Goal: Information Seeking & Learning: Learn about a topic

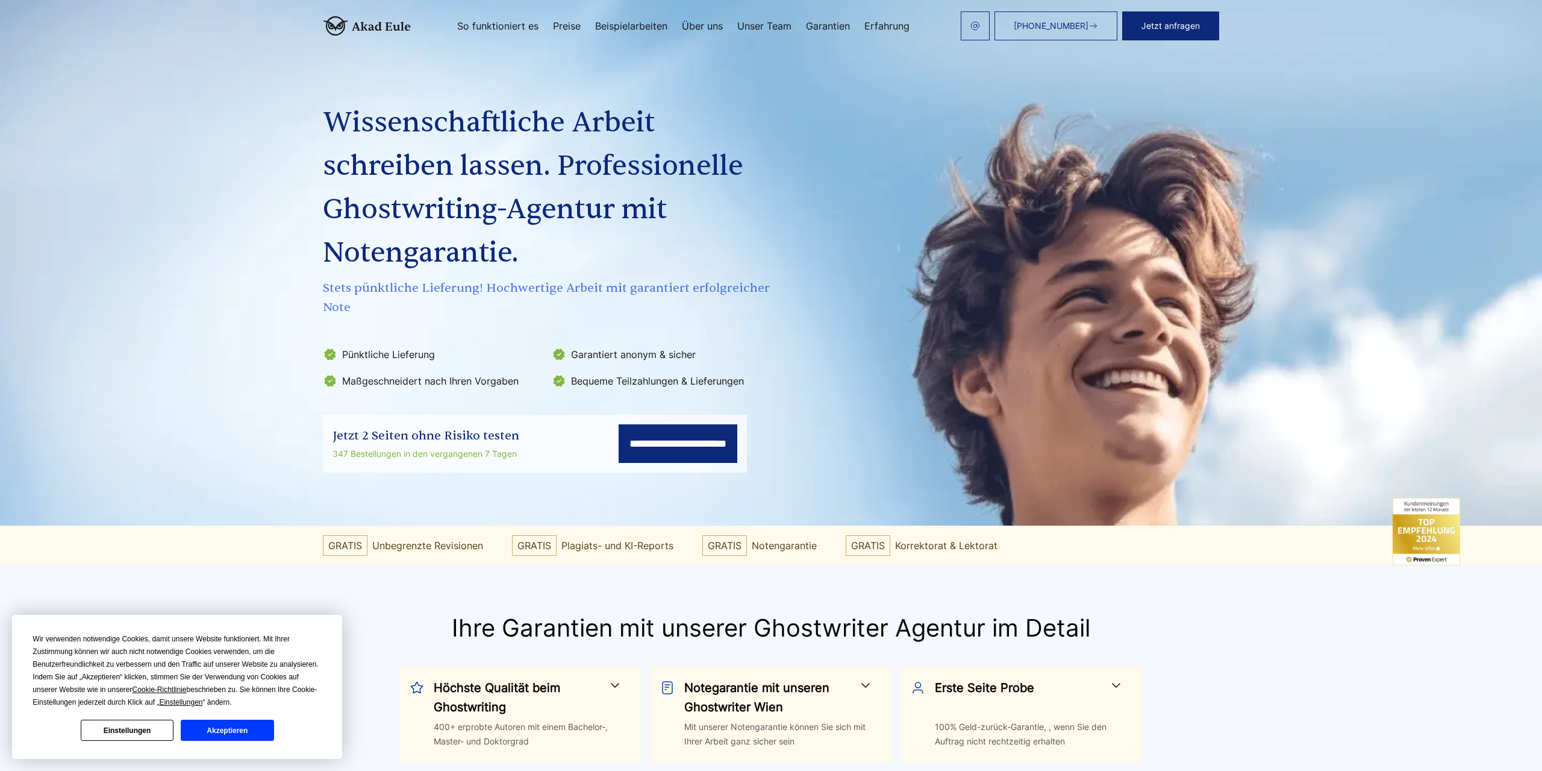
click at [644, 446] on input "**********" at bounding box center [678, 443] width 119 height 39
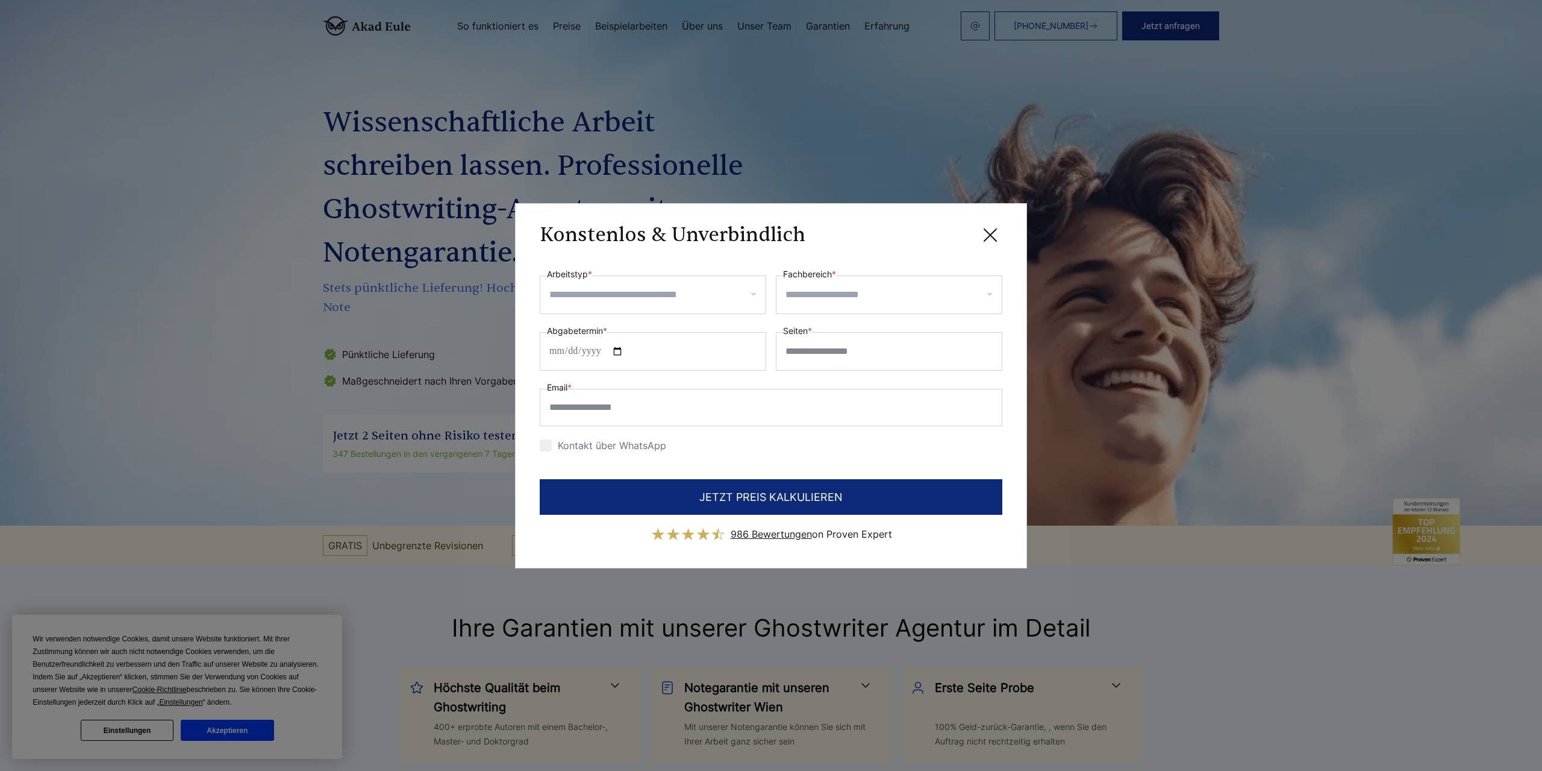
click at [638, 285] on input "Arbeitstyp *" at bounding box center [657, 294] width 216 height 19
click at [870, 431] on div "**********" at bounding box center [771, 361] width 463 height 188
click at [854, 285] on input "Fachbereich *" at bounding box center [894, 294] width 216 height 19
click at [842, 228] on div "Konstenlos & Unverbindlich" at bounding box center [771, 235] width 463 height 15
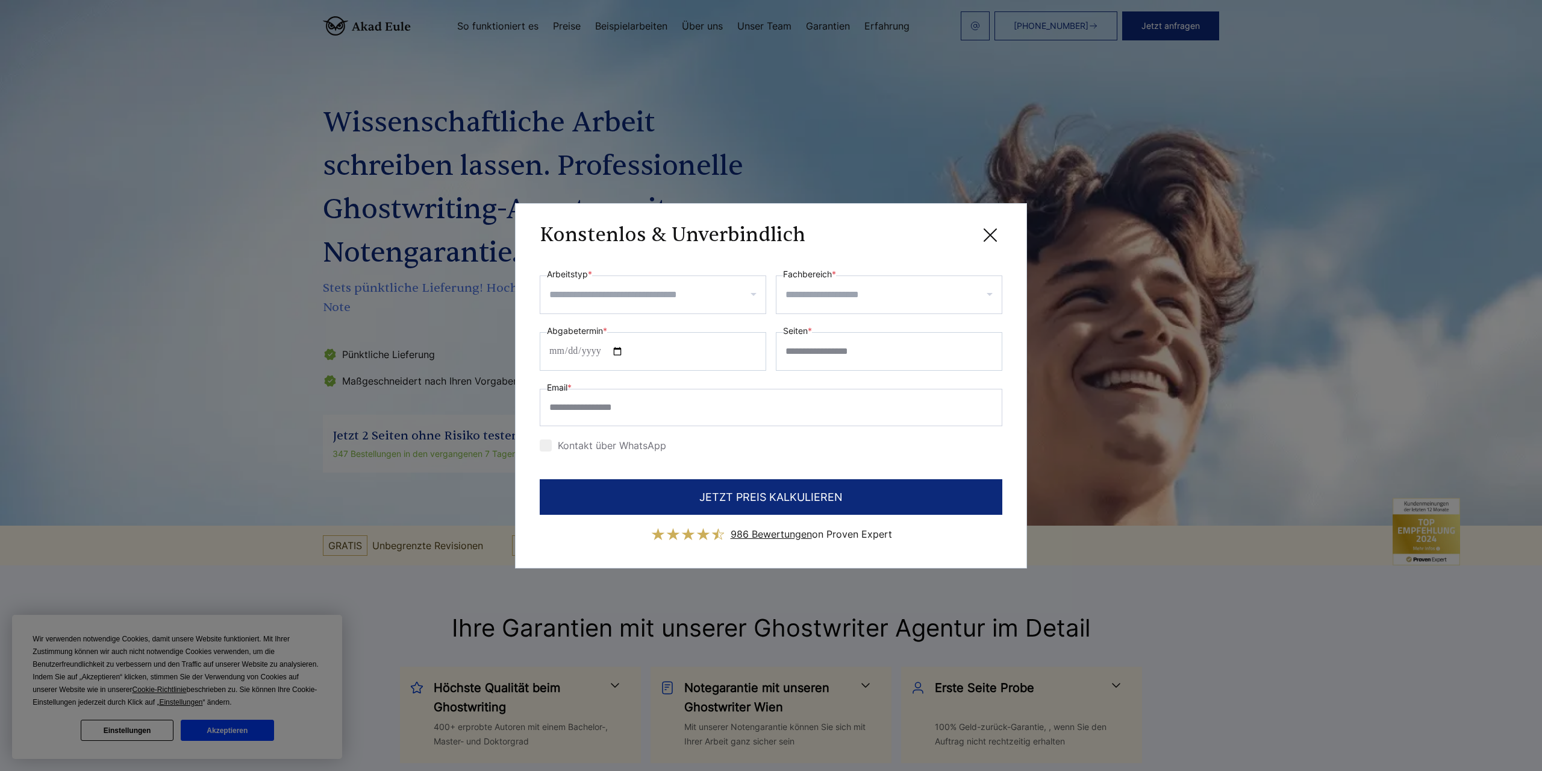
click at [987, 223] on icon at bounding box center [990, 235] width 24 height 24
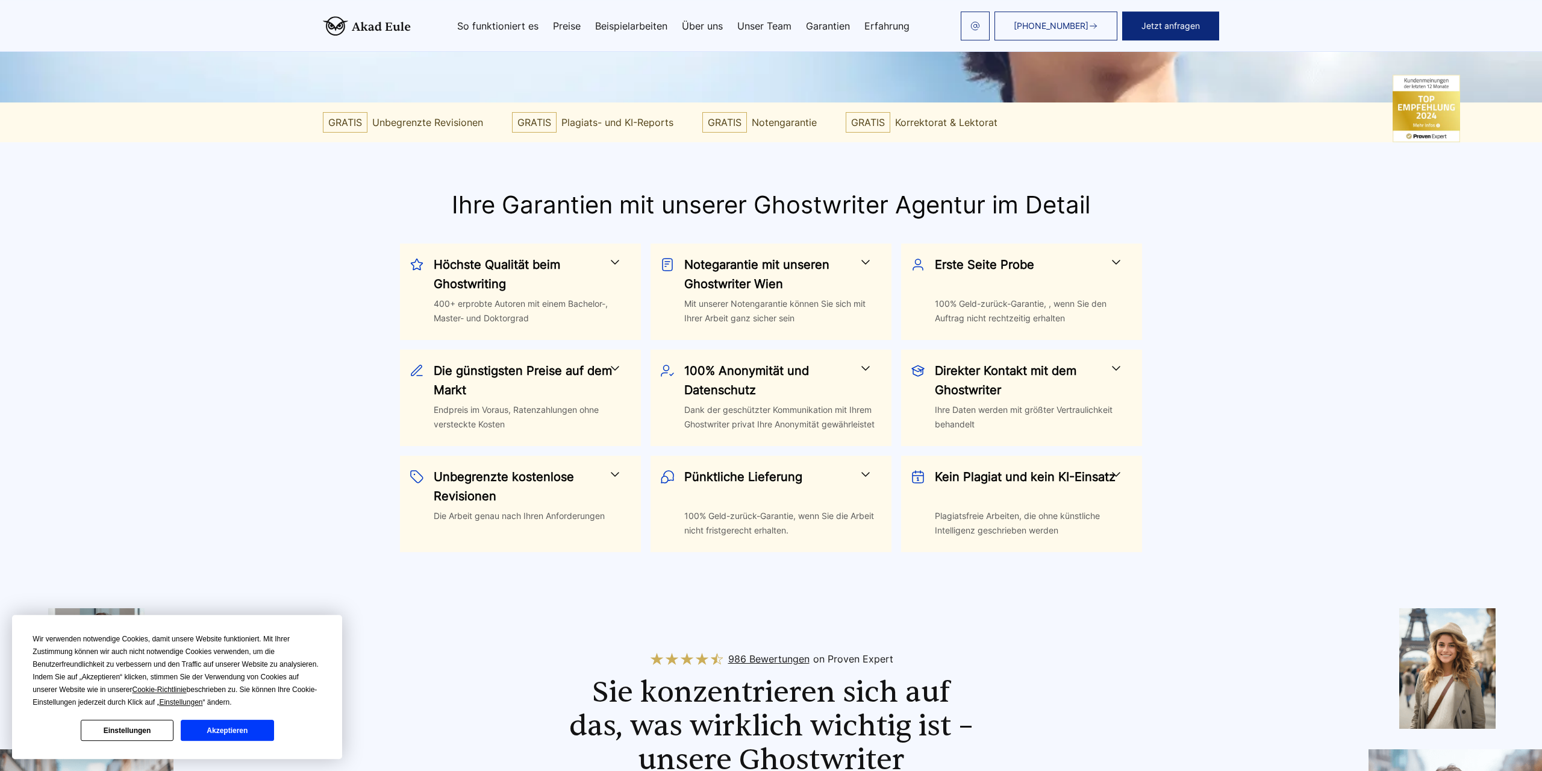
scroll to position [795, 0]
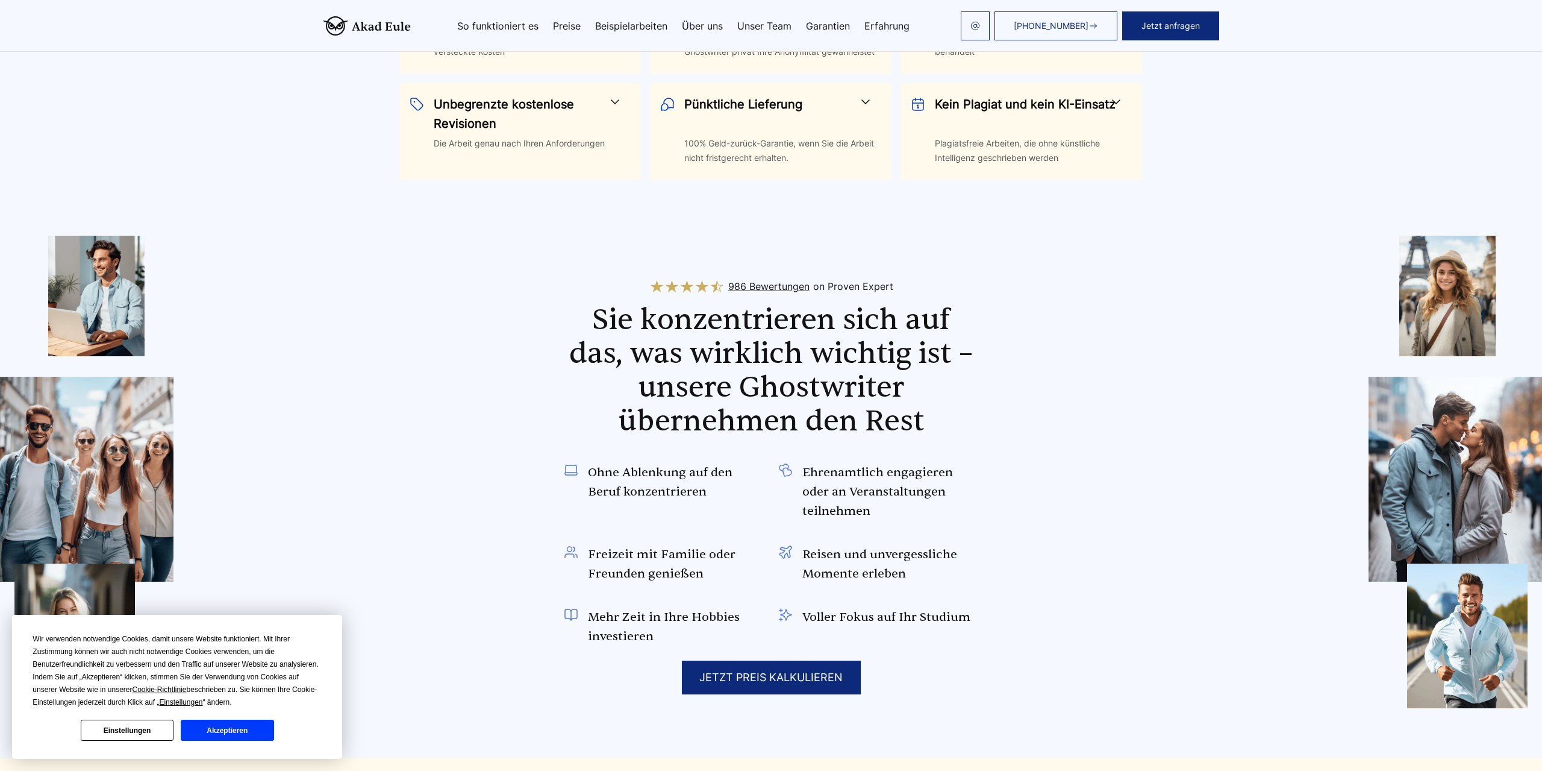
click at [251, 734] on button "Akzeptieren" at bounding box center [227, 729] width 93 height 21
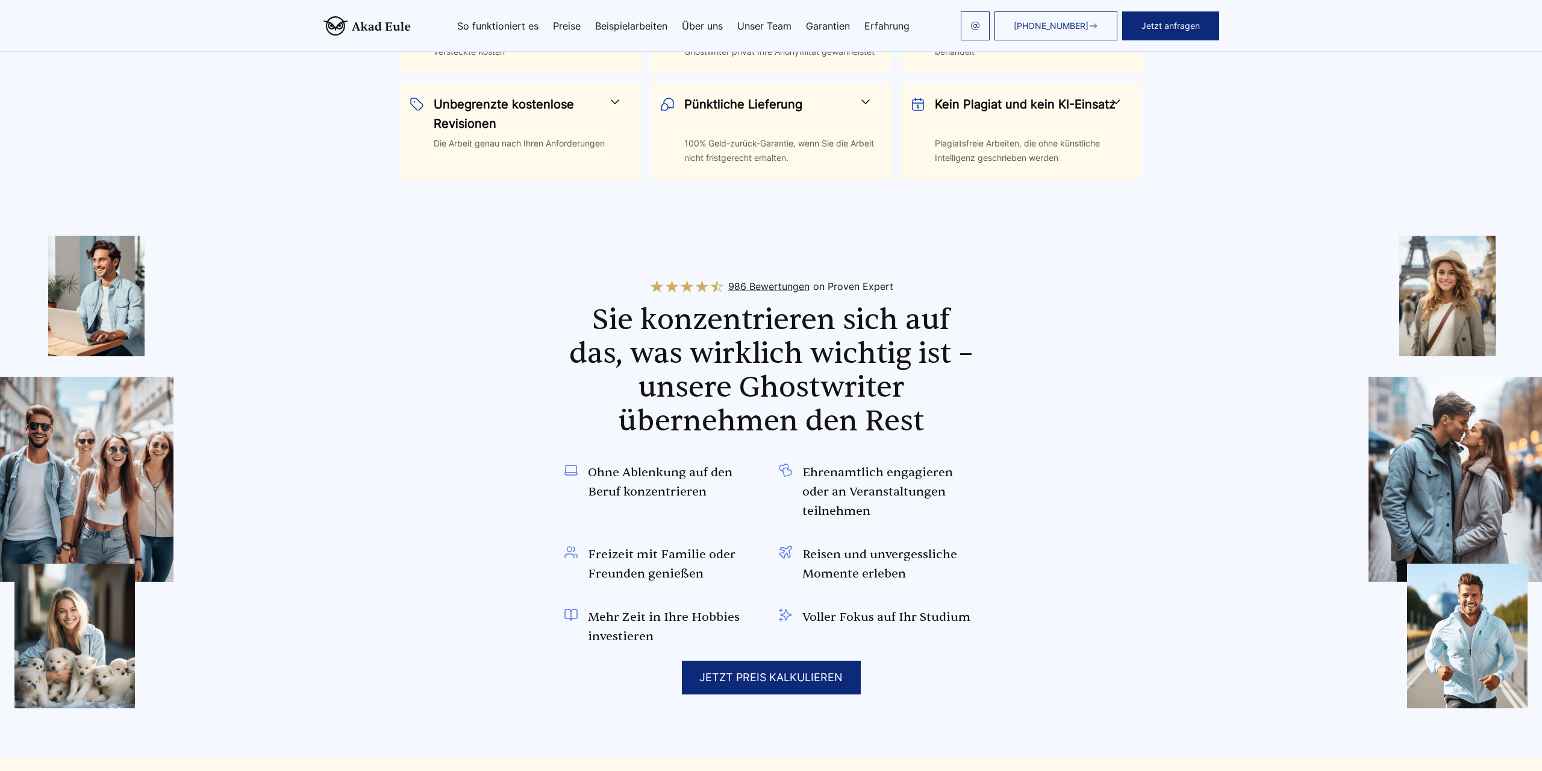
scroll to position [1273, 0]
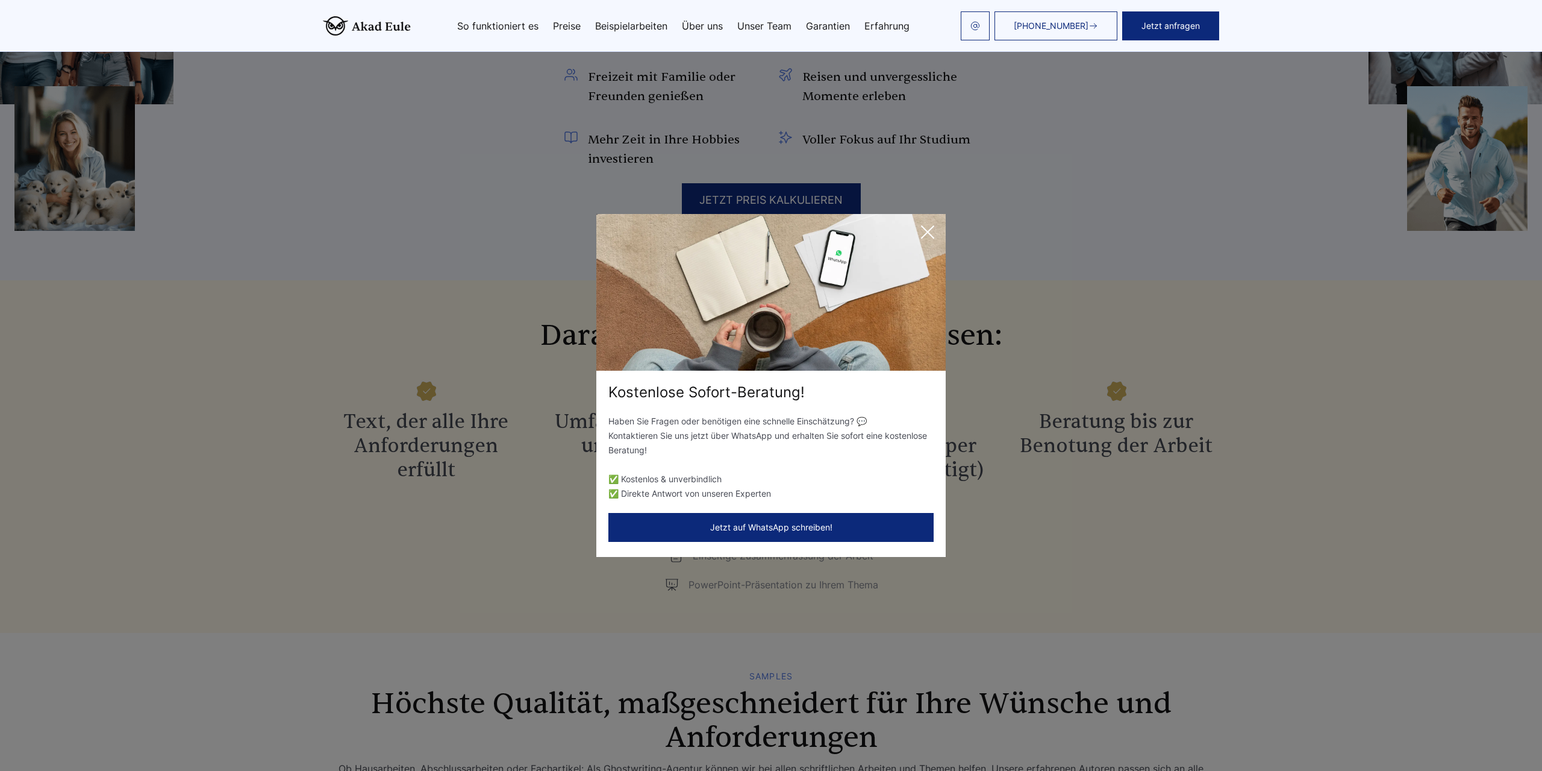
click at [928, 224] on icon at bounding box center [928, 232] width 24 height 24
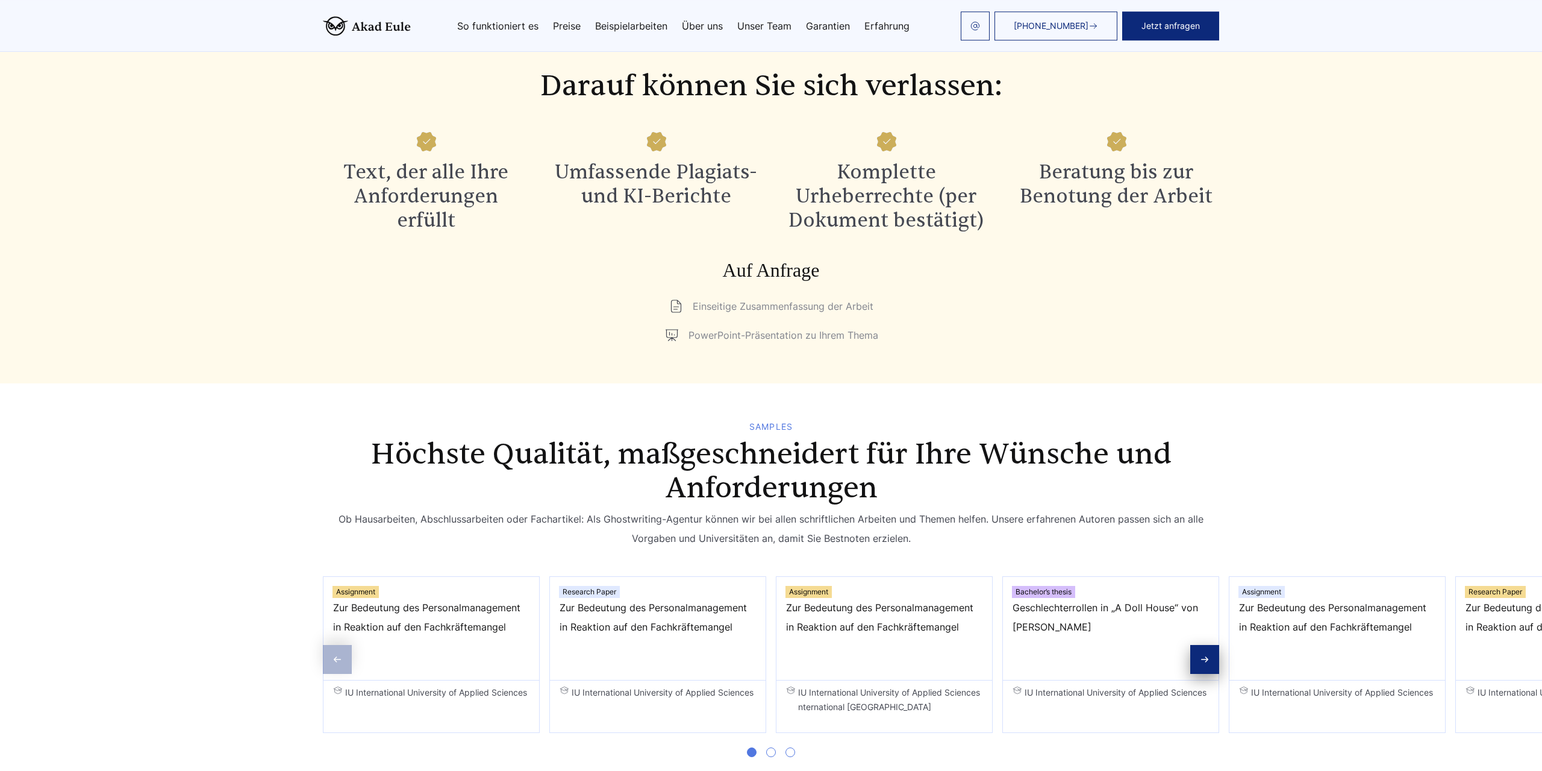
scroll to position [1591, 0]
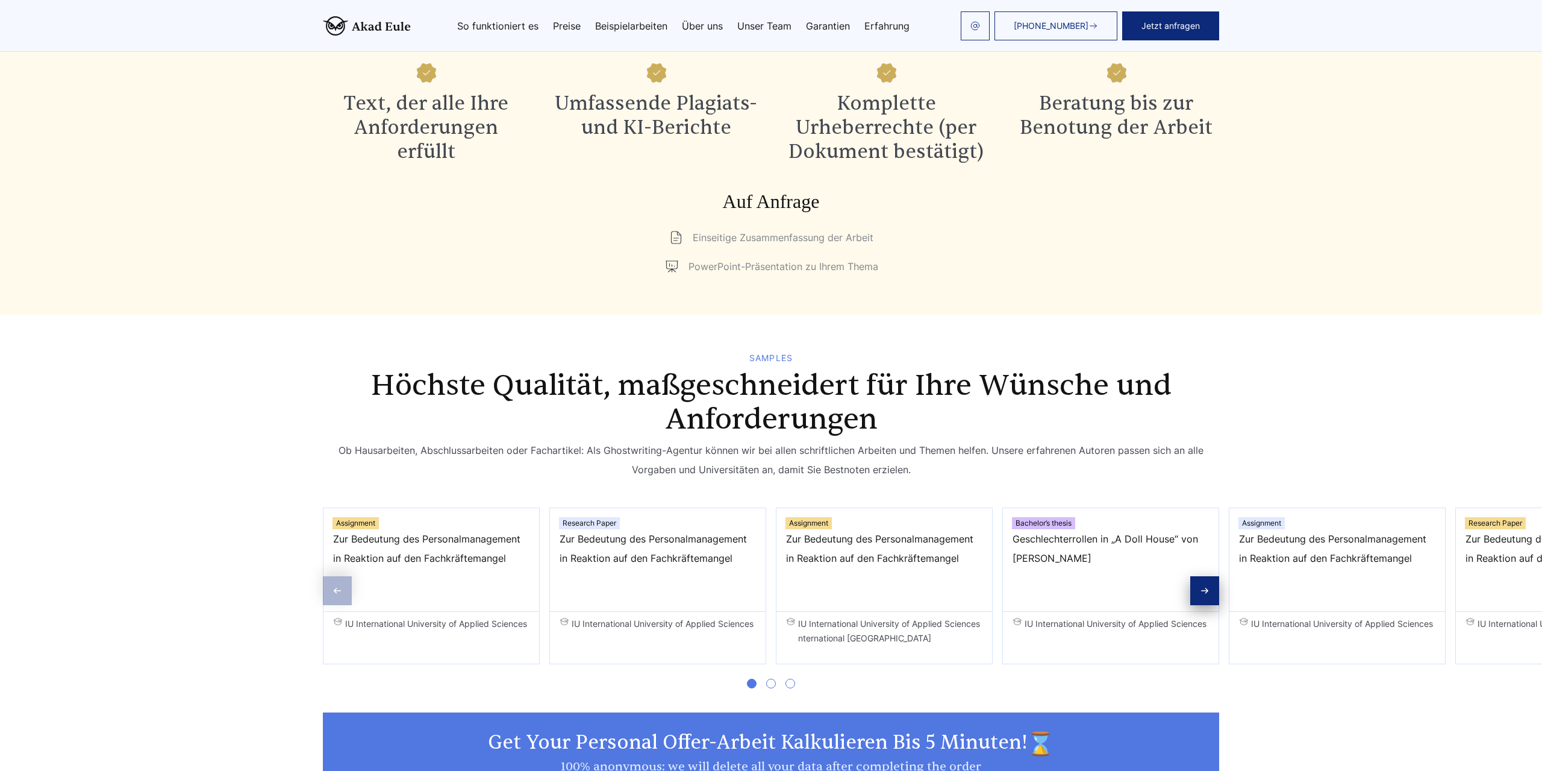
click at [770, 687] on span "Go to slide 2" at bounding box center [771, 683] width 10 height 10
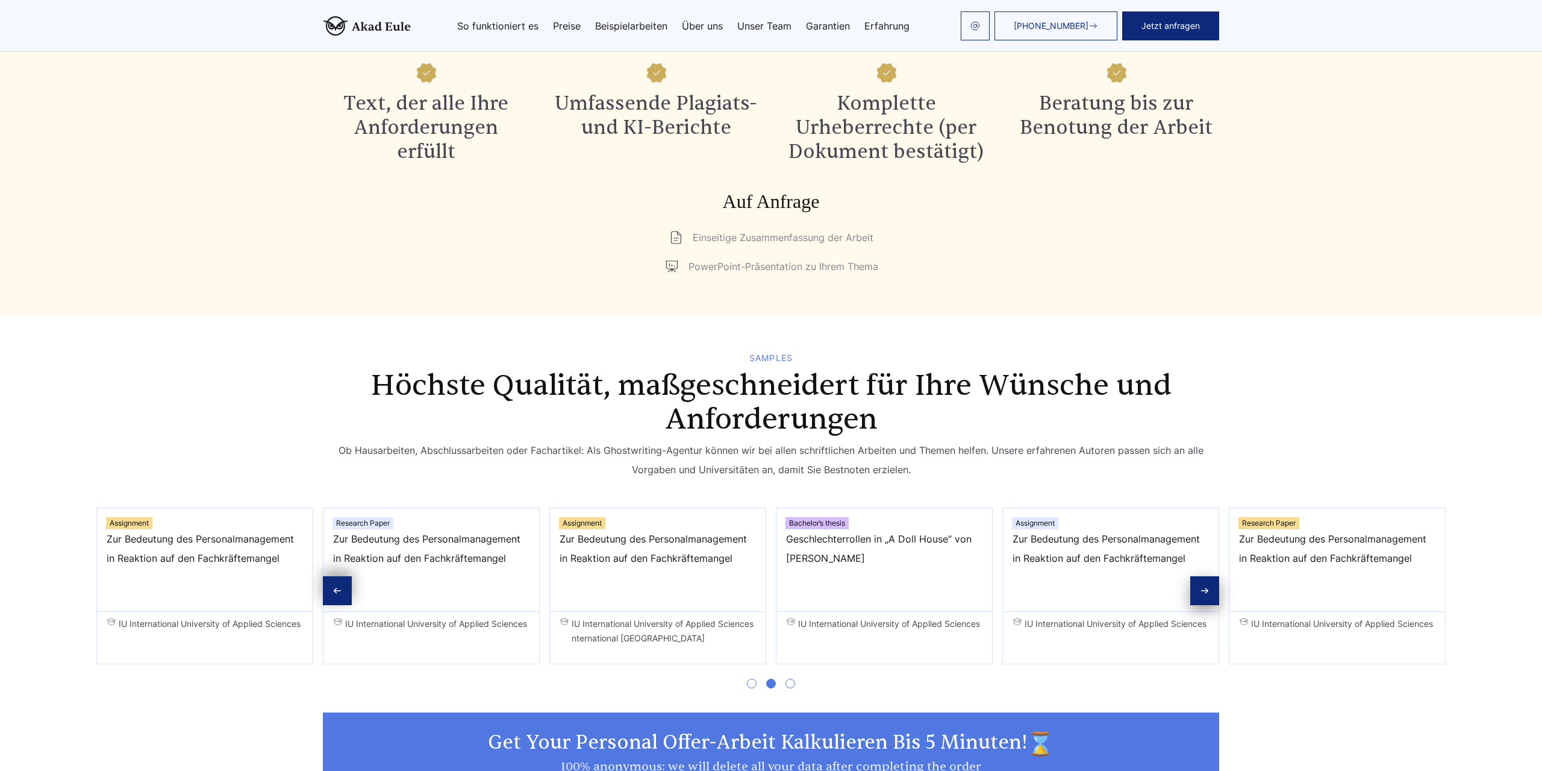
click at [793, 688] on span "Go to slide 3" at bounding box center [791, 683] width 10 height 10
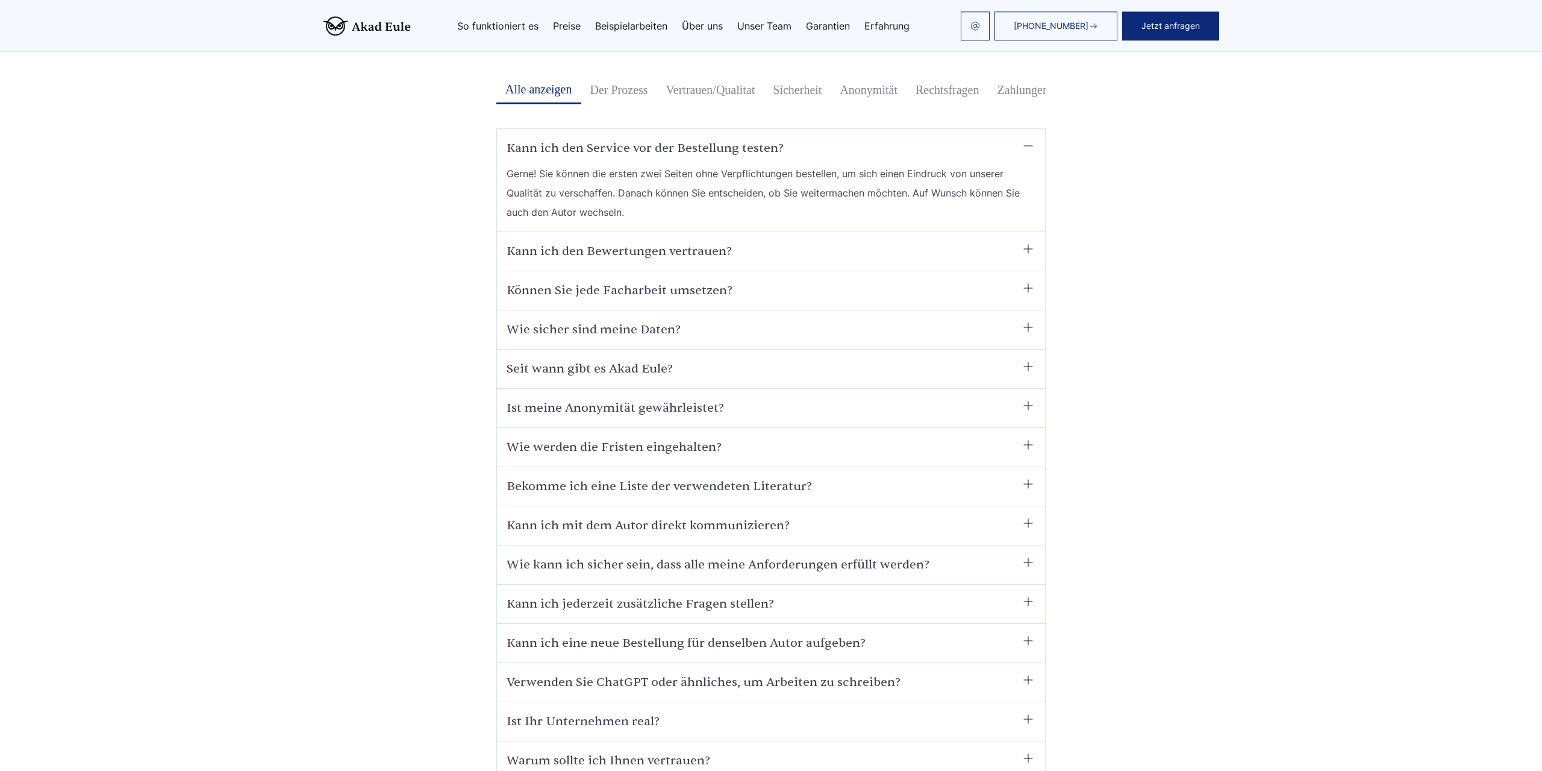
scroll to position [7078, 0]
click at [704, 271] on div "Können Sie jede Facharbeit umsetzen? Auf jeden Fall. Wir finden den passenden A…" at bounding box center [771, 290] width 548 height 39
click at [701, 280] on summary "Können Sie jede Facharbeit umsetzen?" at bounding box center [771, 289] width 529 height 19
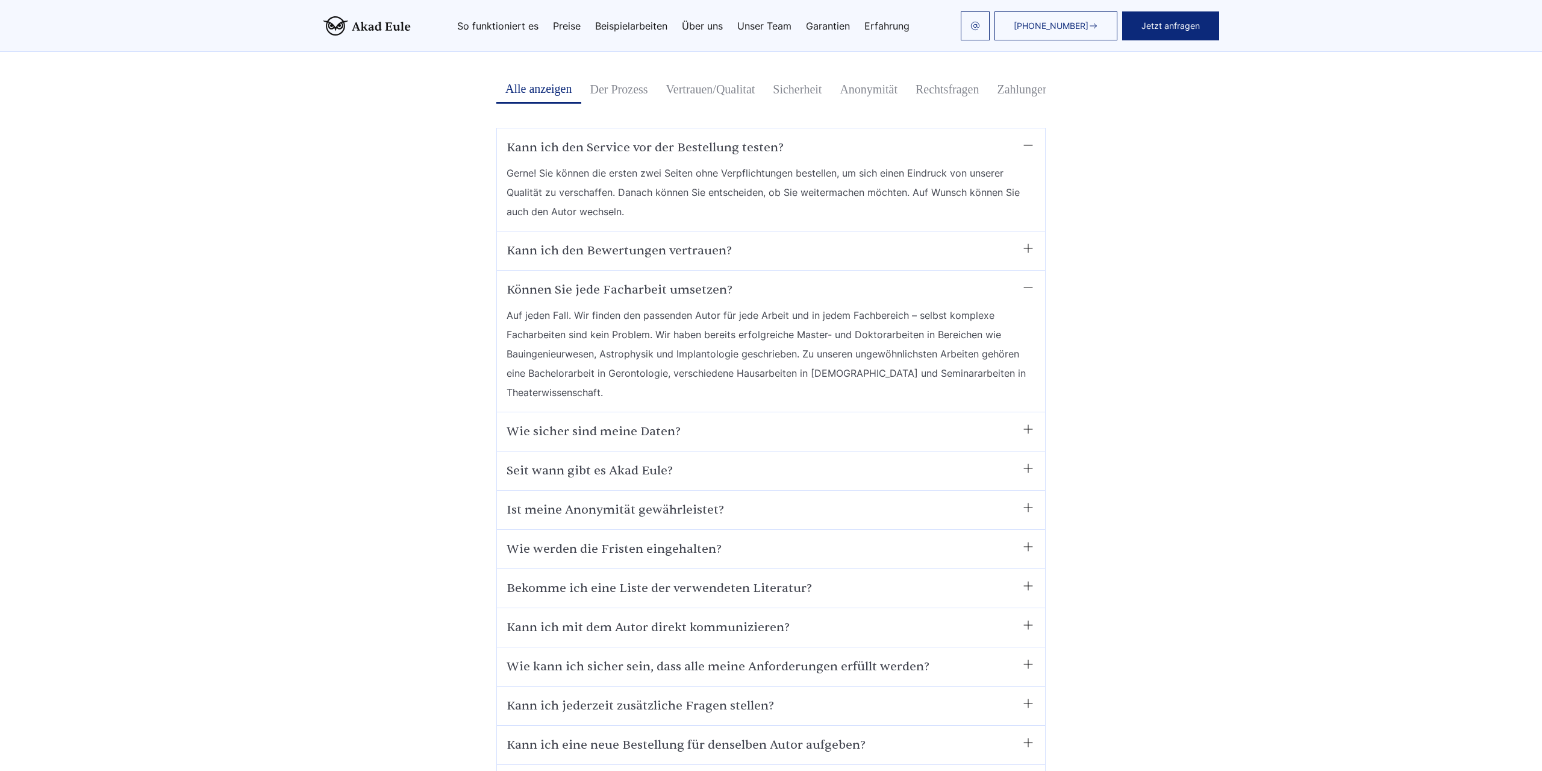
click at [701, 280] on summary "Können Sie jede Facharbeit umsetzen?" at bounding box center [771, 289] width 529 height 19
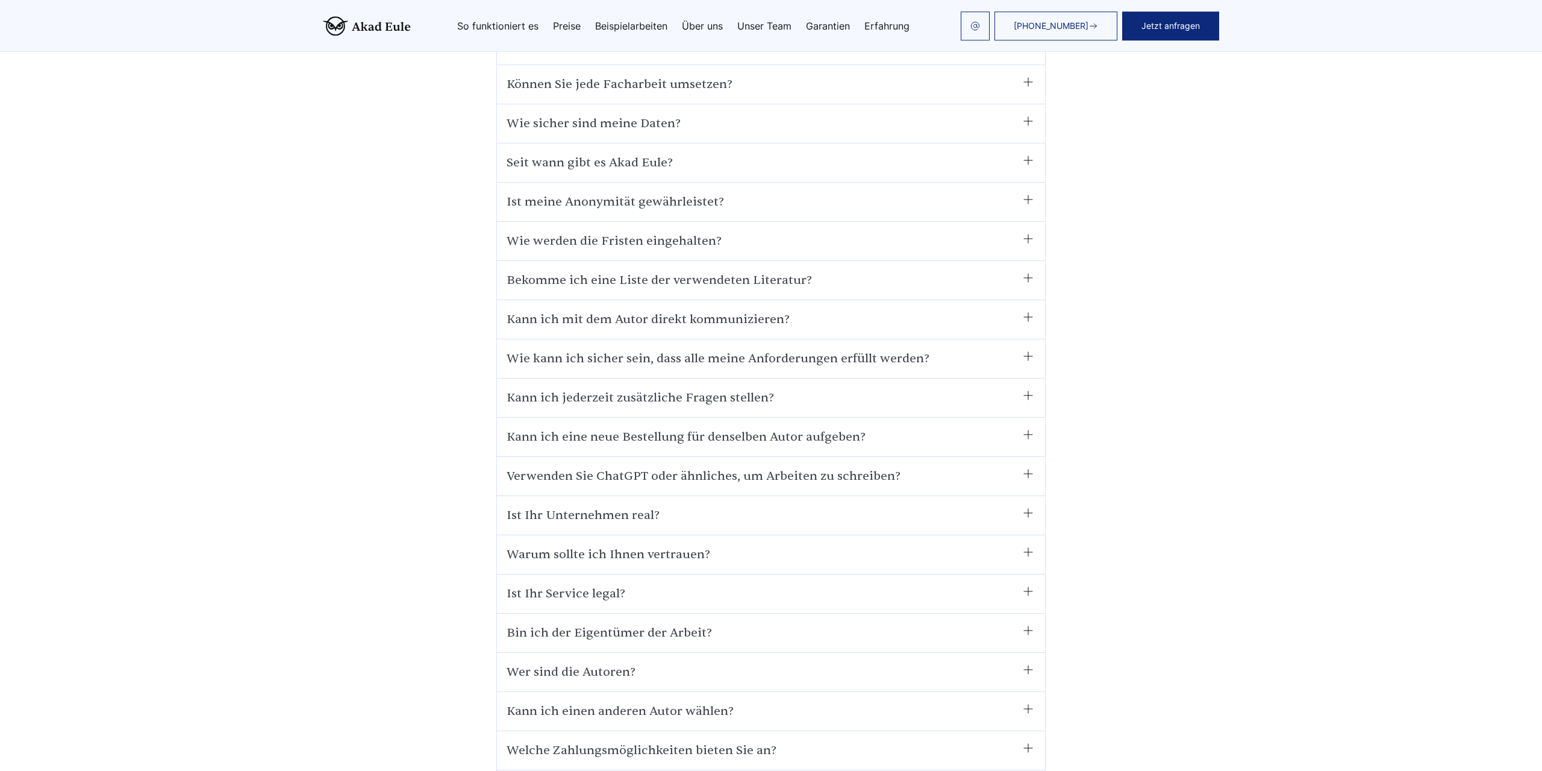
scroll to position [7317, 0]
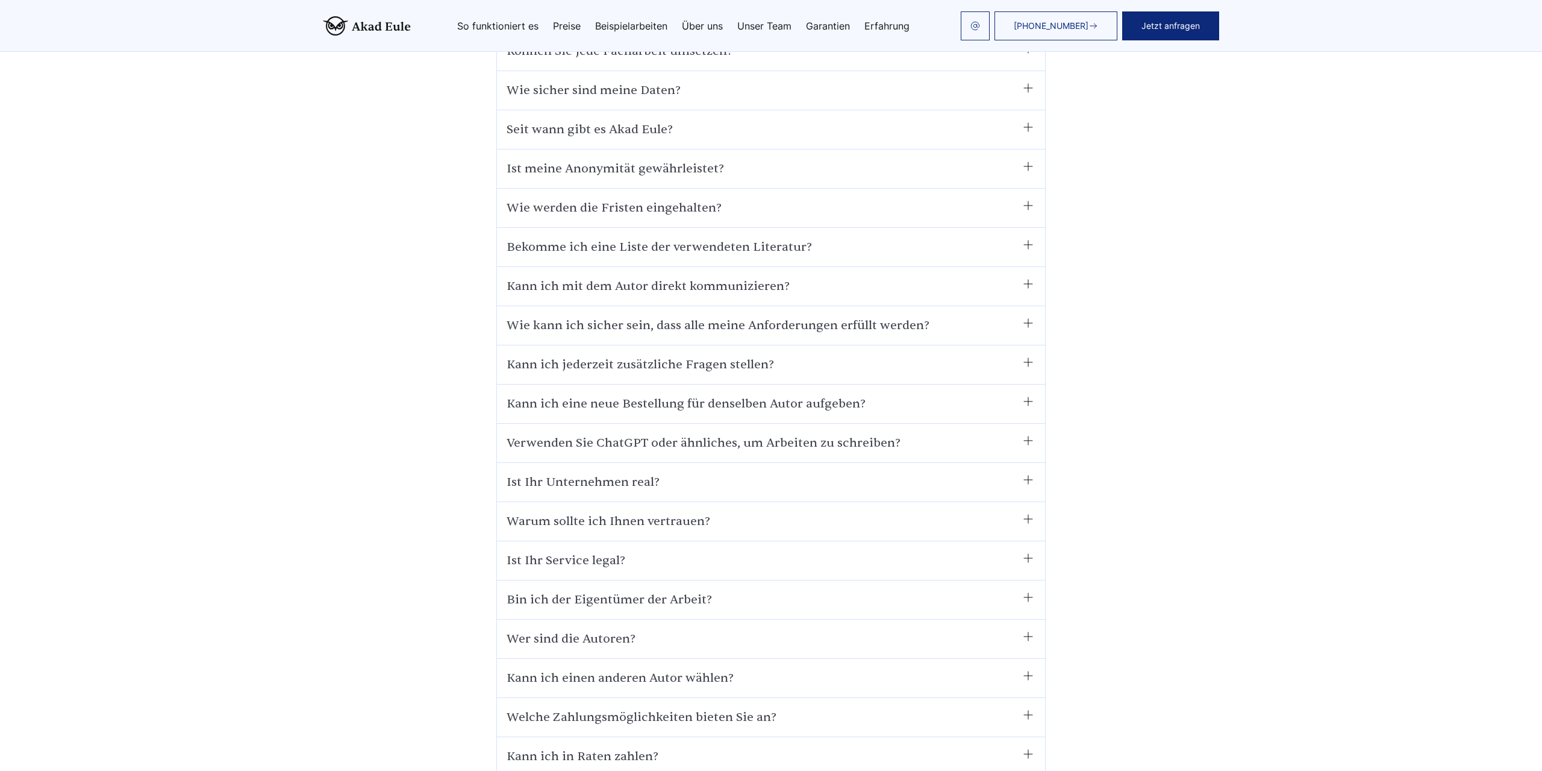
click at [571, 433] on summary "Verwenden Sie ChatGPT oder ähnliches, um Arbeiten zu schreiben?" at bounding box center [771, 442] width 529 height 19
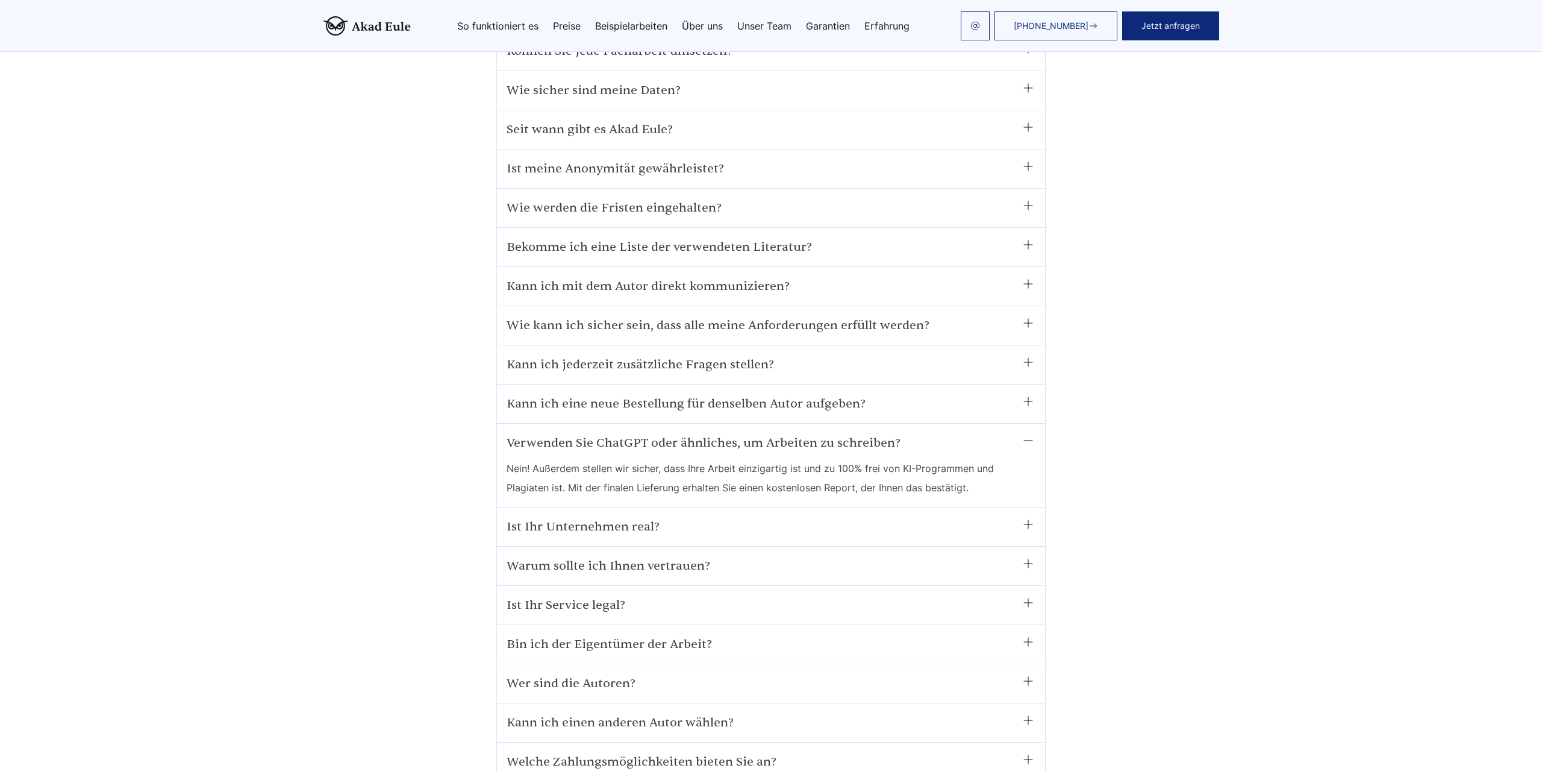
click at [569, 433] on summary "Verwenden Sie ChatGPT oder ähnliches, um Arbeiten zu schreiben?" at bounding box center [771, 442] width 529 height 19
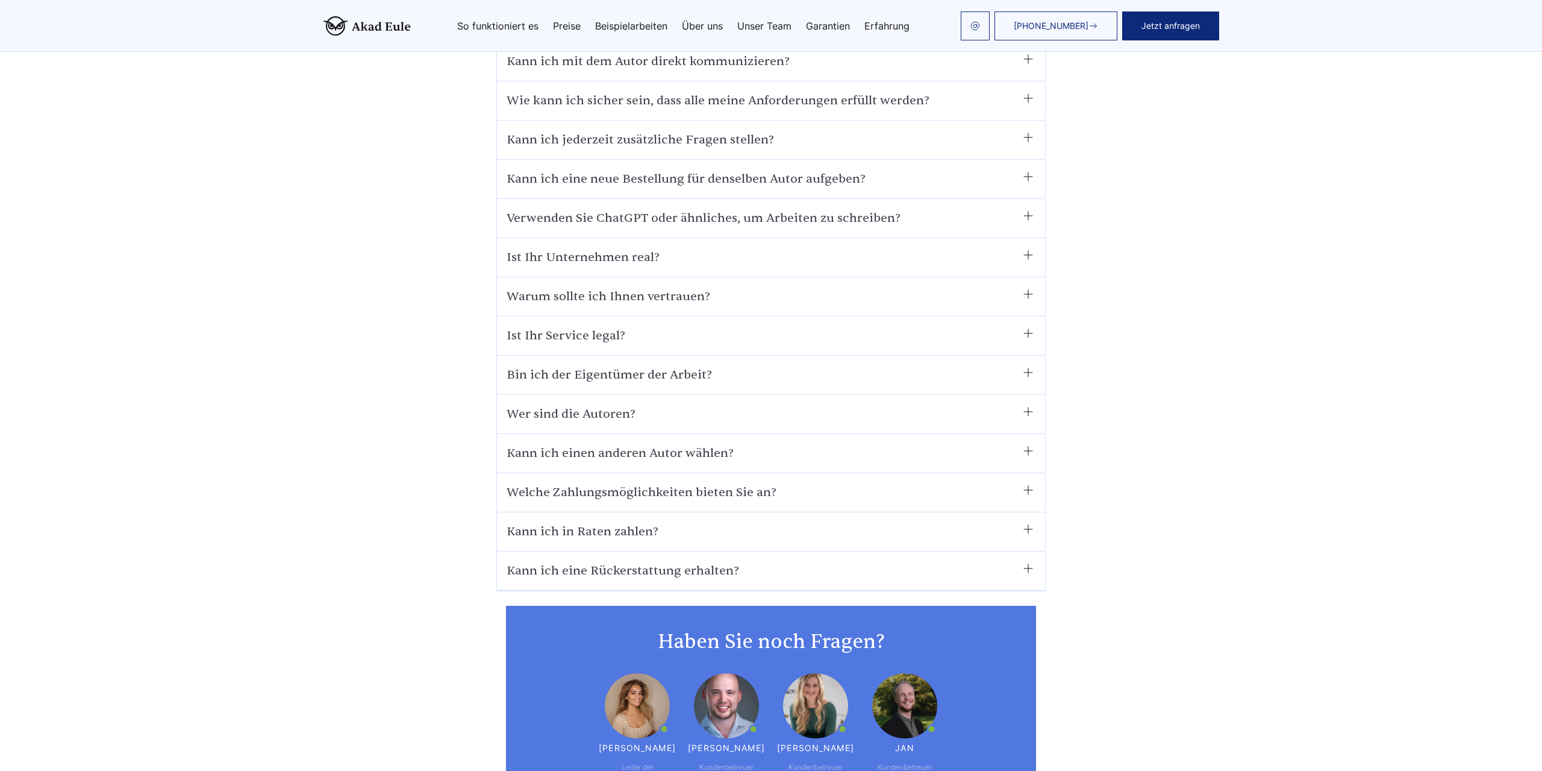
scroll to position [7555, 0]
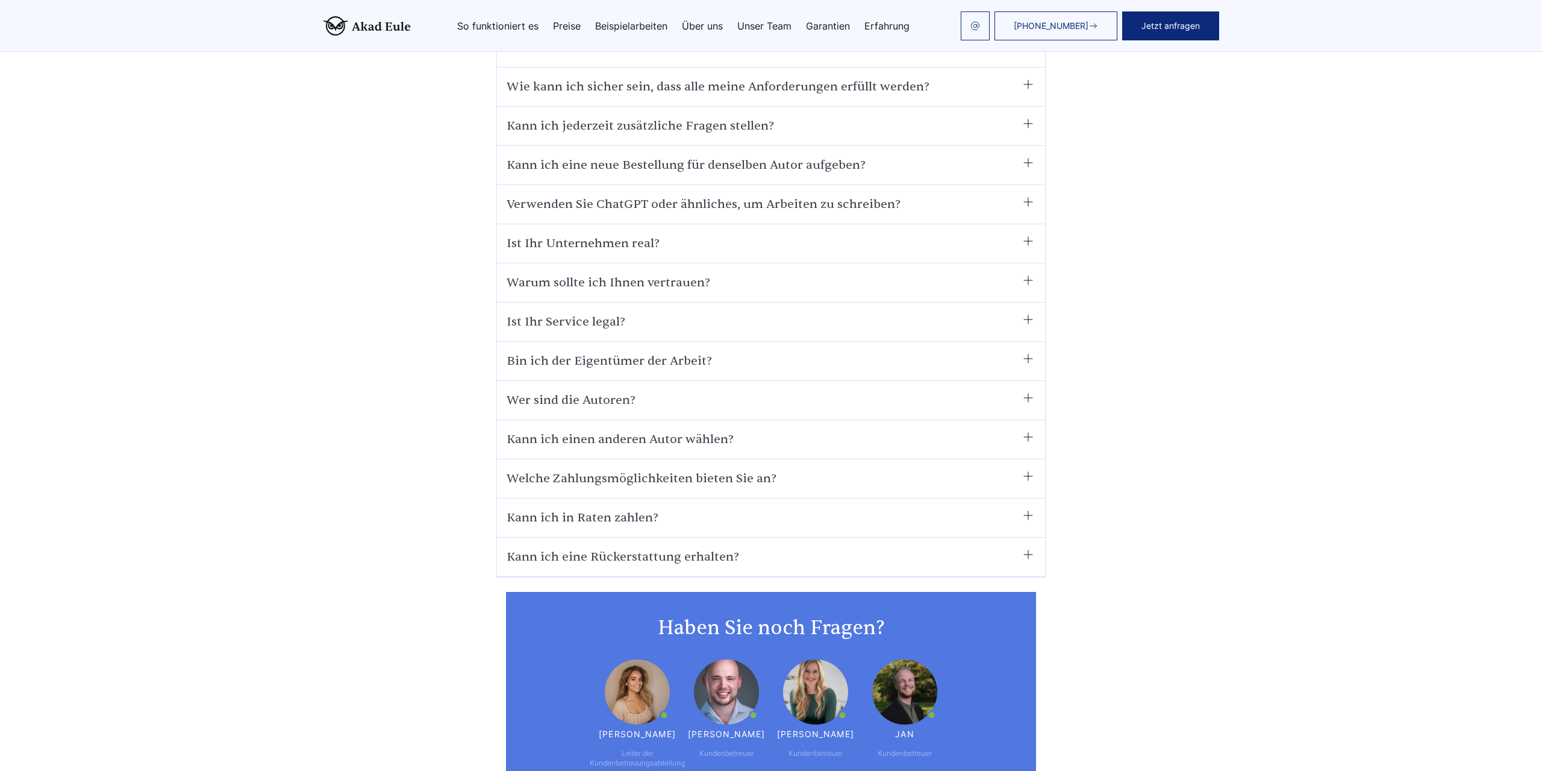
click at [578, 508] on summary "Kann ich in Raten zahlen?" at bounding box center [771, 517] width 529 height 19
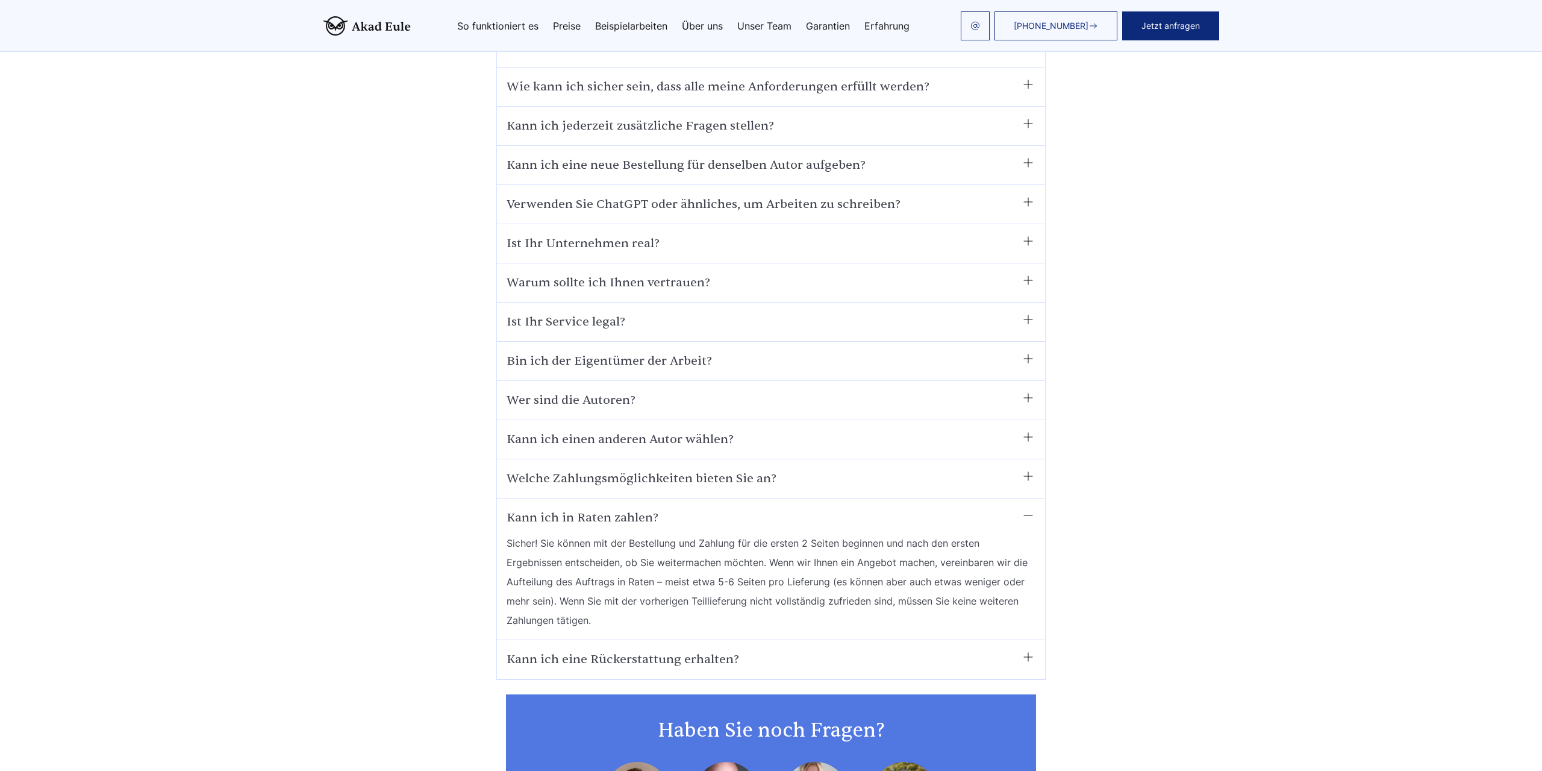
click at [578, 508] on summary "Kann ich in Raten zahlen?" at bounding box center [771, 517] width 529 height 19
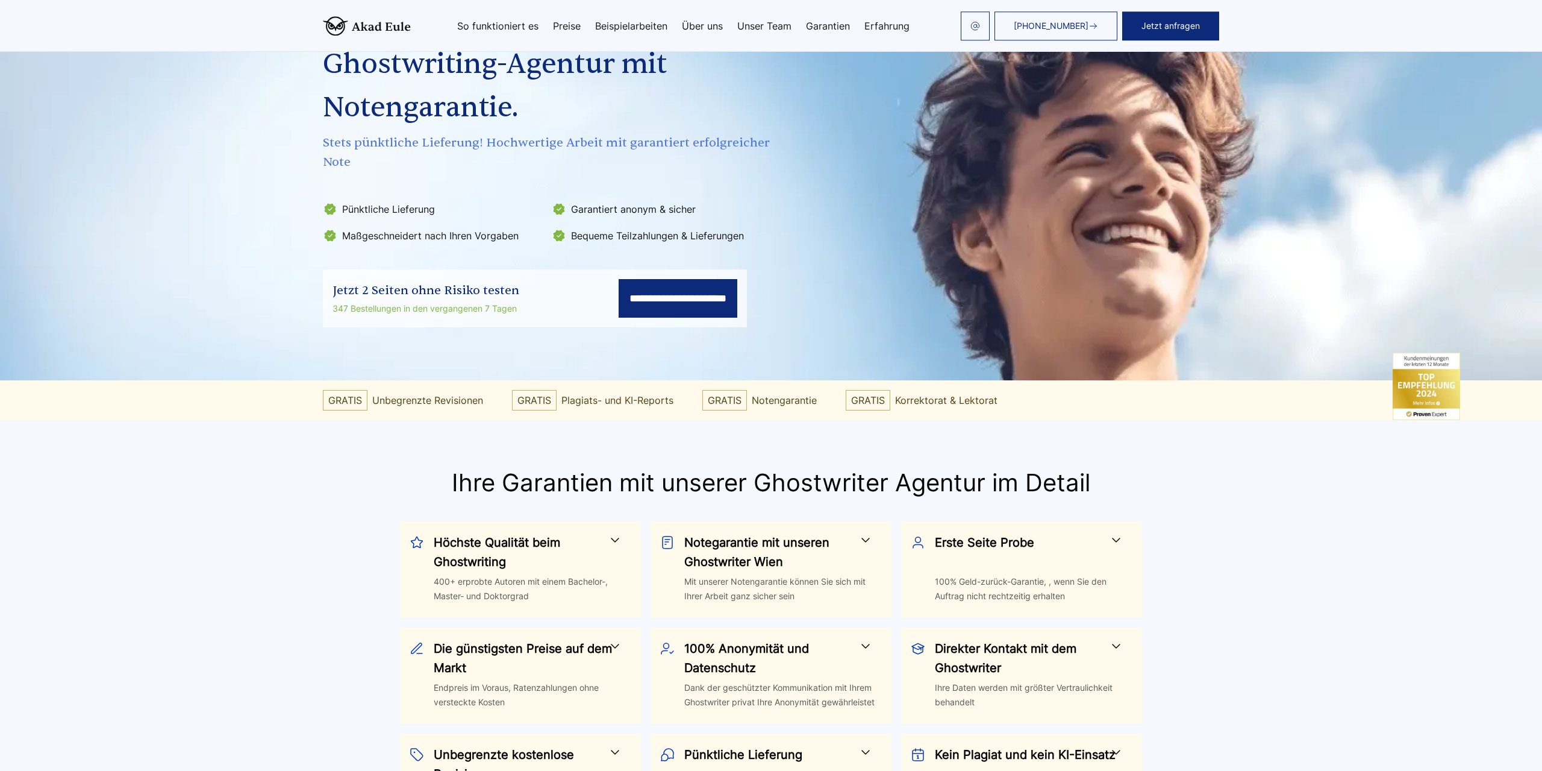
scroll to position [0, 0]
